Goal: Find specific page/section: Find specific page/section

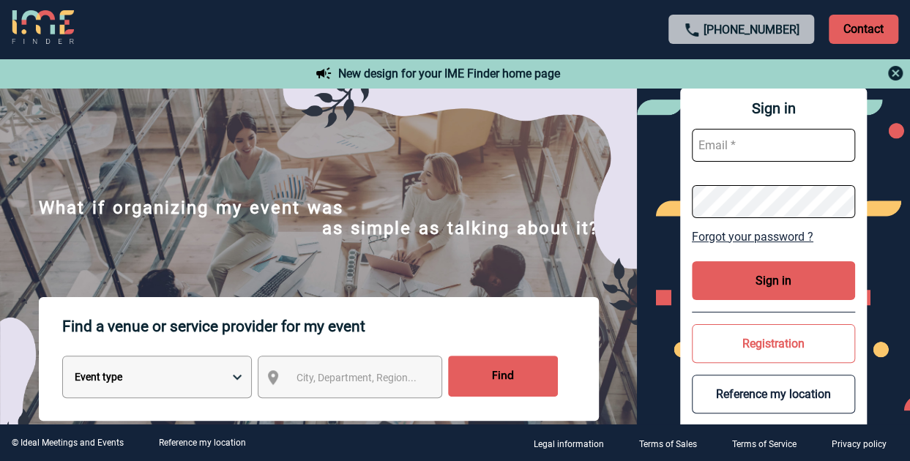
click at [795, 144] on input "text" at bounding box center [774, 145] width 164 height 33
type input "[DOMAIN_NAME][EMAIL_ADDRESS][DOMAIN_NAME]"
click at [232, 376] on select "Event type Seminar with overnight stay Meeting Group meal Team Building & anima…" at bounding box center [157, 377] width 190 height 42
select select "5"
click at [62, 357] on select "Event type Seminar with overnight stay Meeting Group meal Team Building & anima…" at bounding box center [157, 377] width 190 height 42
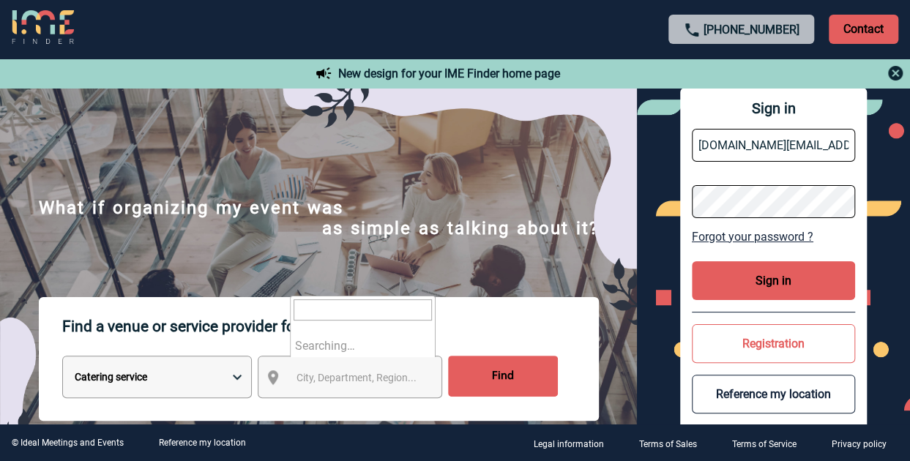
click at [349, 381] on span "City, Department, Region..." at bounding box center [357, 378] width 120 height 12
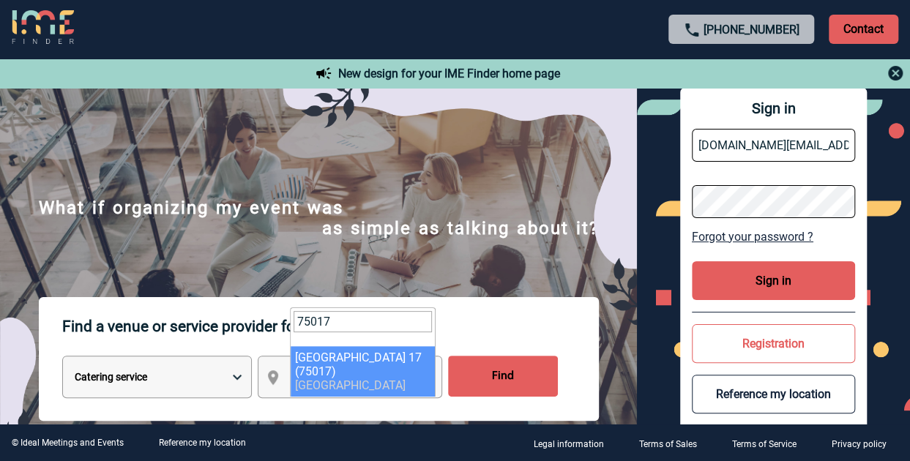
type input "75017"
select select "21"
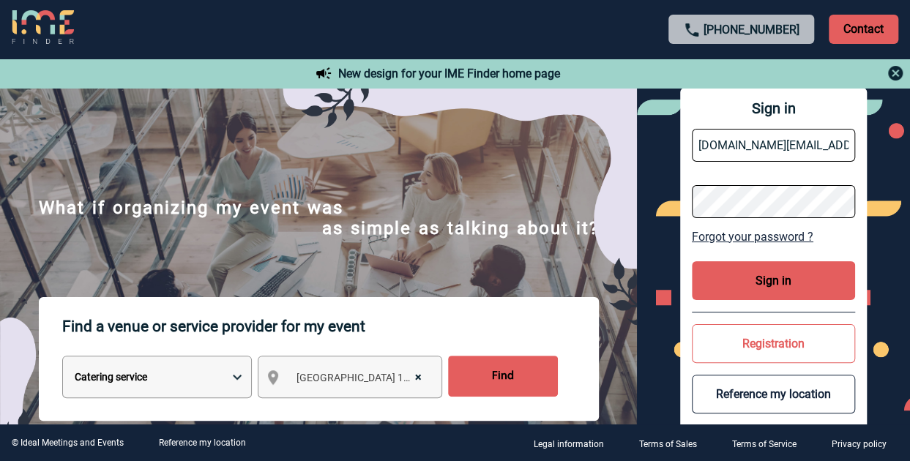
click at [511, 370] on input "Find" at bounding box center [503, 376] width 110 height 41
